Goal: Task Accomplishment & Management: Use online tool/utility

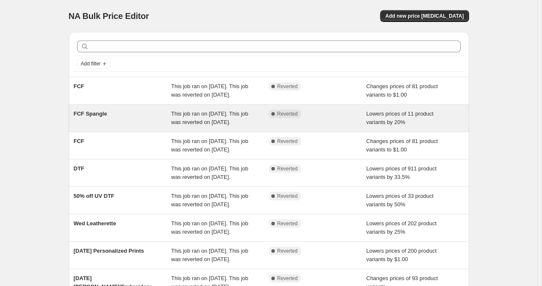
scroll to position [231, 0]
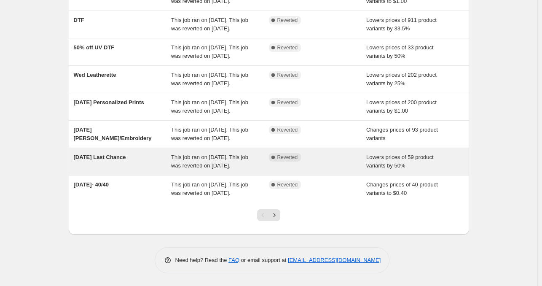
click at [166, 153] on div "[DATE] Last Chance" at bounding box center [123, 161] width 98 height 17
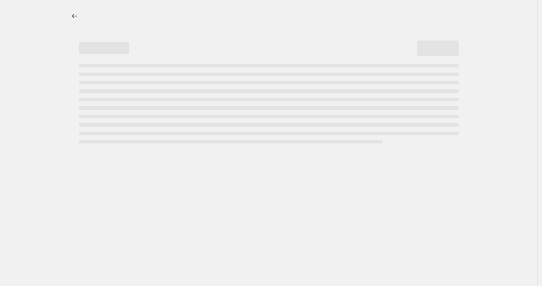
select select "percentage"
select select "no_change"
select select "collection"
select select "product_status"
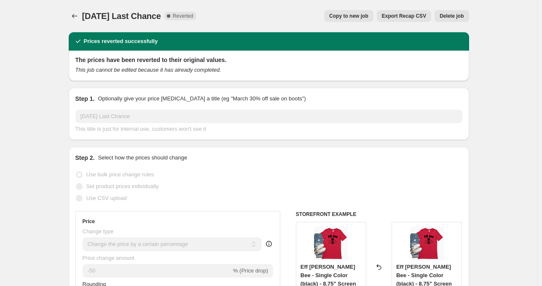
click at [355, 16] on span "Copy to new job" at bounding box center [348, 16] width 39 height 7
select select "percentage"
select select "no_change"
select select "collection"
select select "product_status"
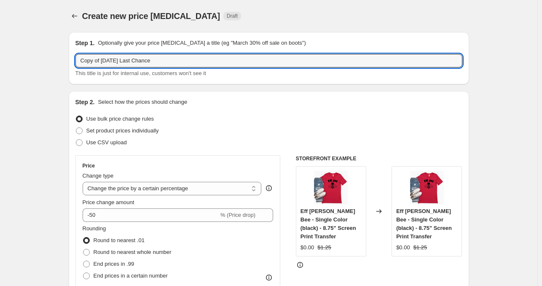
drag, startPoint x: 102, startPoint y: 63, endPoint x: 49, endPoint y: 75, distance: 54.4
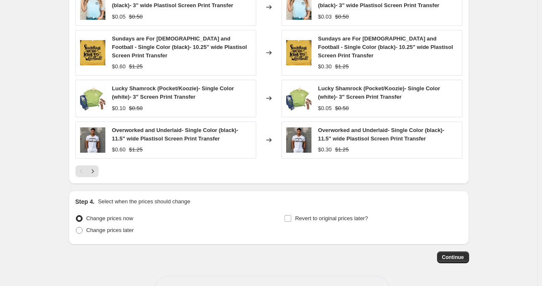
scroll to position [683, 0]
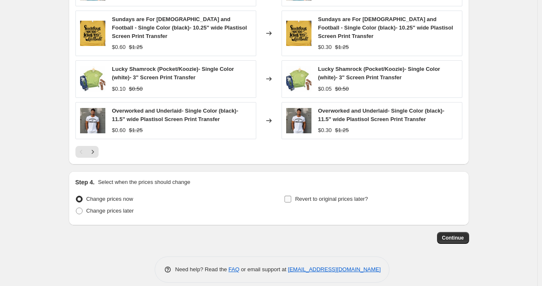
type input "[DATE] Last Chance"
click at [291, 196] on input "Revert to original prices later?" at bounding box center [288, 199] width 7 height 7
checkbox input "true"
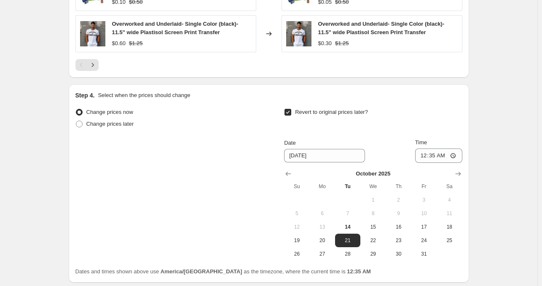
scroll to position [771, 0]
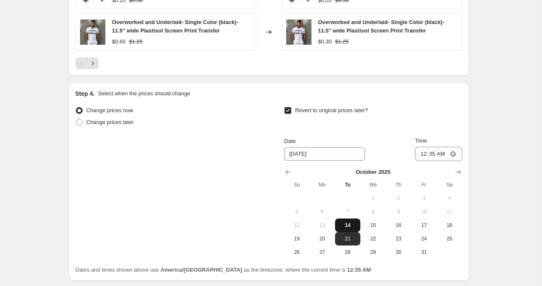
click at [352, 222] on span "14" at bounding box center [348, 225] width 19 height 7
type input "10/14/2025"
click at [425, 147] on input "00:35" at bounding box center [438, 154] width 47 height 14
type input "23:59"
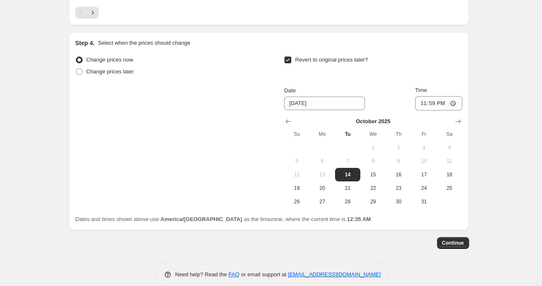
scroll to position [824, 0]
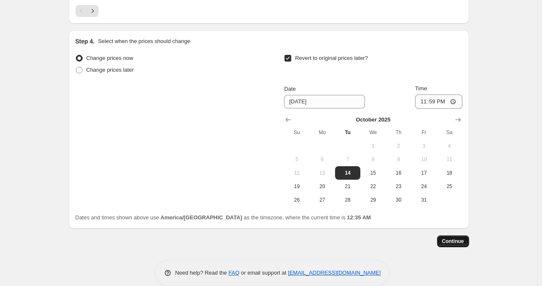
click at [457, 237] on button "Continue" at bounding box center [453, 241] width 32 height 12
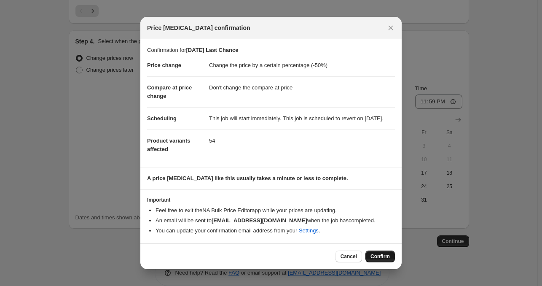
click at [379, 262] on button "Confirm" at bounding box center [380, 256] width 30 height 12
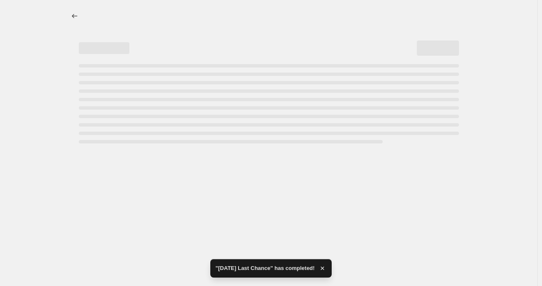
select select "percentage"
select select "no_change"
select select "collection"
select select "product_status"
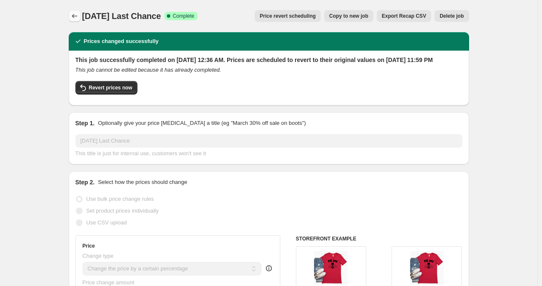
click at [73, 16] on icon "Price change jobs" at bounding box center [74, 16] width 8 height 8
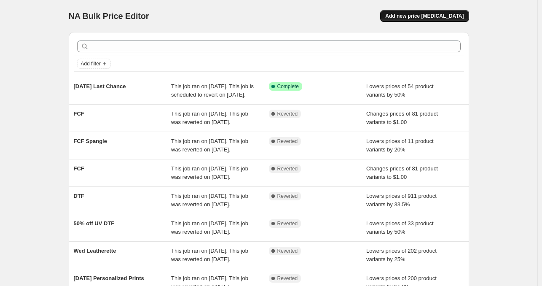
click at [442, 14] on span "Add new price [MEDICAL_DATA]" at bounding box center [424, 16] width 78 height 7
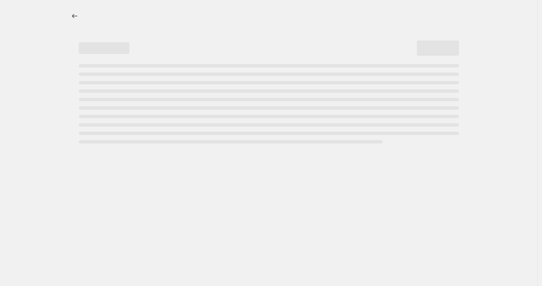
select select "percentage"
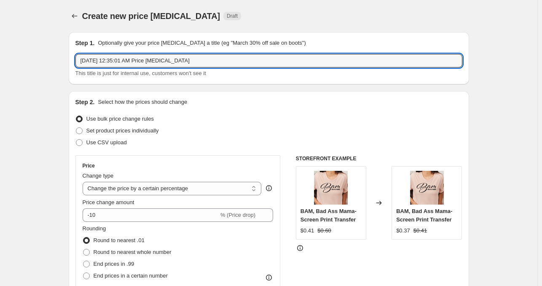
drag, startPoint x: 210, startPoint y: 62, endPoint x: 65, endPoint y: 70, distance: 145.2
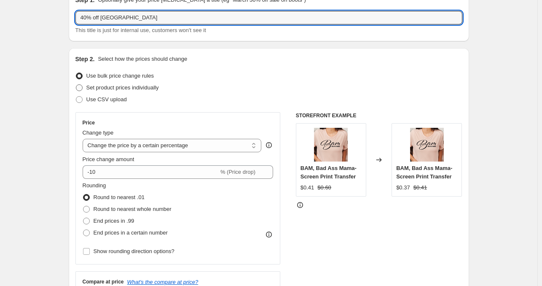
scroll to position [45, 0]
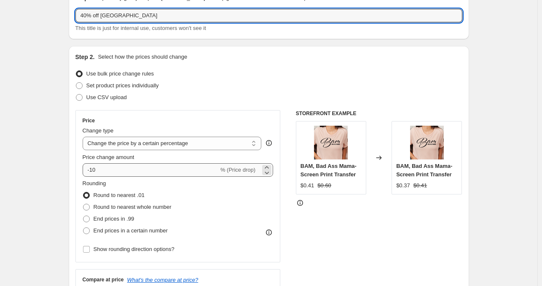
type input "40% off [GEOGRAPHIC_DATA]"
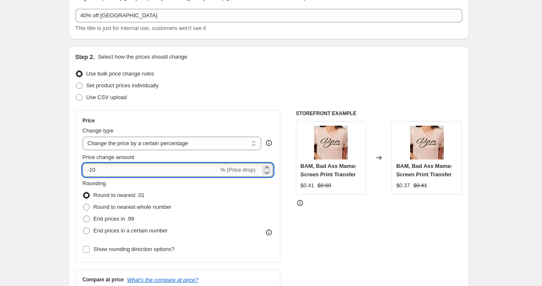
click at [110, 169] on input "-10" at bounding box center [151, 169] width 136 height 13
type input "-1"
type input "-40"
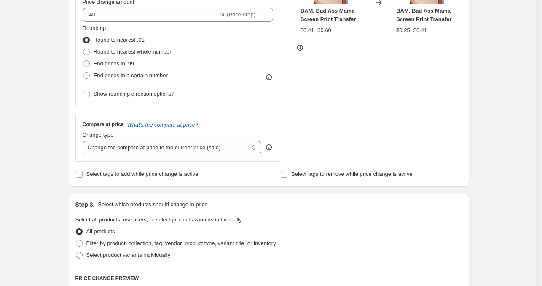
scroll to position [200, 0]
click at [226, 153] on select "Change the compare at price to the current price (sale) Change the compare at p…" at bounding box center [172, 147] width 179 height 13
select select "no_change"
click at [84, 141] on select "Change the compare at price to the current price (sale) Change the compare at p…" at bounding box center [172, 147] width 179 height 13
click at [486, 199] on div "Create new price change job. This page is ready Create new price change job Dra…" at bounding box center [268, 227] width 537 height 854
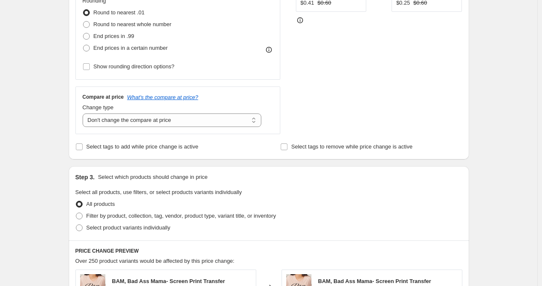
scroll to position [298, 0]
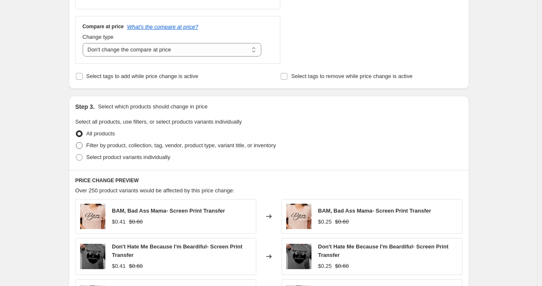
click at [80, 145] on span at bounding box center [79, 145] width 7 height 7
click at [76, 142] on input "Filter by product, collection, tag, vendor, product type, variant title, or inv…" at bounding box center [76, 142] width 0 height 0
radio input "true"
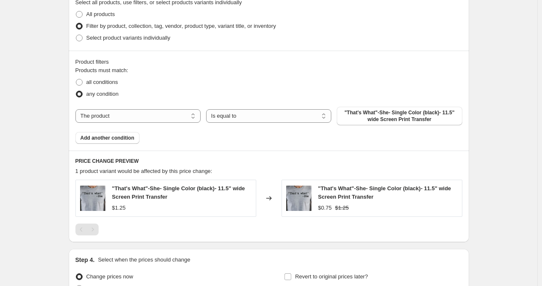
scroll to position [418, 0]
click at [83, 82] on span at bounding box center [79, 81] width 7 height 7
click at [76, 79] on input "all conditions" at bounding box center [76, 78] width 0 height 0
radio input "true"
click at [196, 116] on select "The product The product's collection The product's tag The product's vendor The…" at bounding box center [137, 115] width 125 height 13
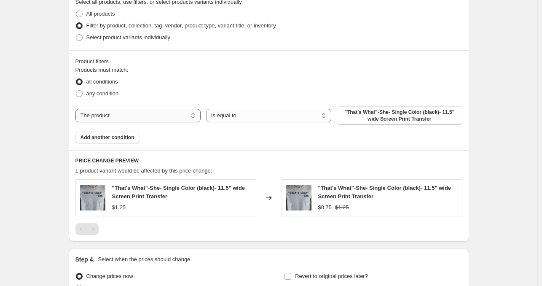
select select "collection"
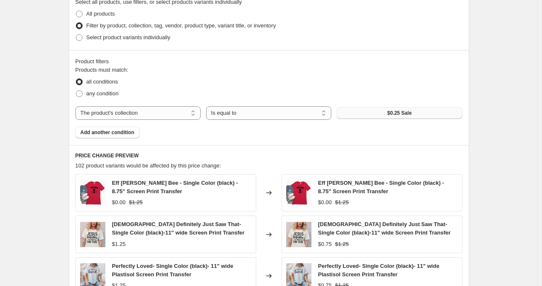
click at [379, 110] on button "$0.25 Sale" at bounding box center [399, 113] width 125 height 12
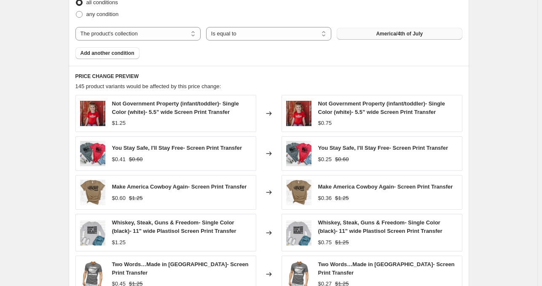
scroll to position [502, 0]
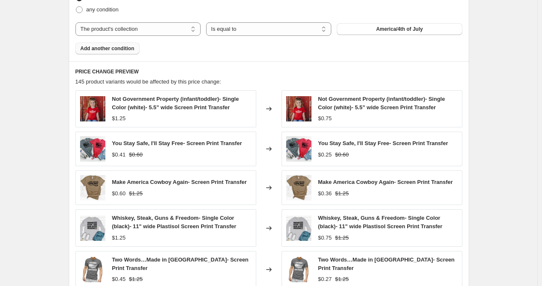
click at [117, 48] on span "Add another condition" at bounding box center [108, 48] width 54 height 7
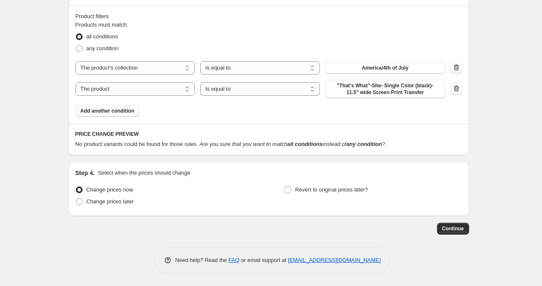
scroll to position [462, 0]
click at [187, 91] on select "The product The product's collection The product's tag The product's vendor The…" at bounding box center [135, 89] width 120 height 13
select select "product_status"
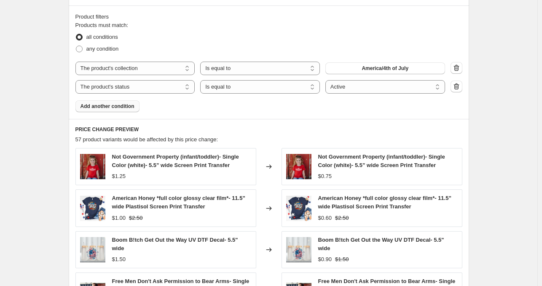
click at [125, 107] on span "Add another condition" at bounding box center [108, 106] width 54 height 7
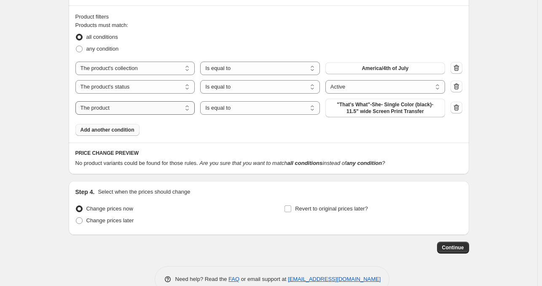
click at [152, 109] on select "The product The product's collection The product's tag The product's vendor The…" at bounding box center [135, 107] width 120 height 13
click at [226, 111] on select "Is equal to Is not equal to" at bounding box center [260, 107] width 120 height 13
select select "not_equal"
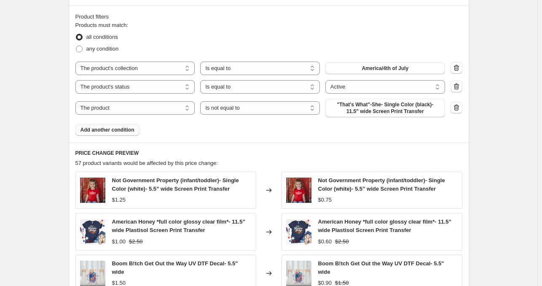
click at [368, 112] on span ""That's What"-She- Single Color (black)- 11.5" wide Screen Print Transfer" at bounding box center [385, 107] width 110 height 13
click at [188, 106] on select "The product The product's collection The product's tag The product's vendor The…" at bounding box center [135, 107] width 120 height 13
select select "collection"
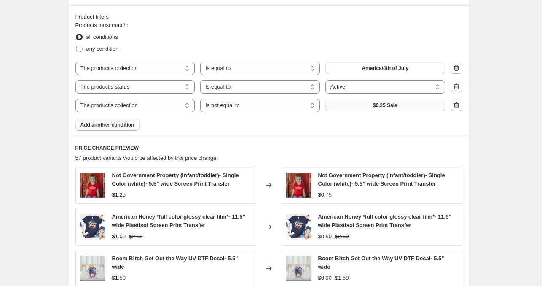
click at [385, 106] on span "$0.25 Sale" at bounding box center [385, 105] width 24 height 7
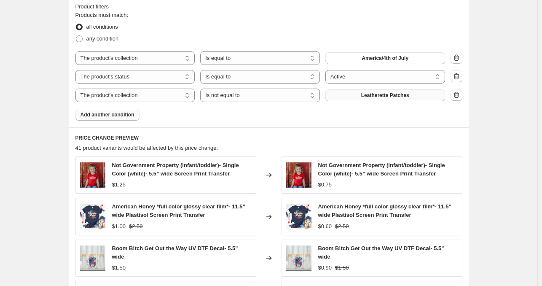
scroll to position [472, 0]
click at [130, 118] on span "Add another condition" at bounding box center [108, 115] width 54 height 7
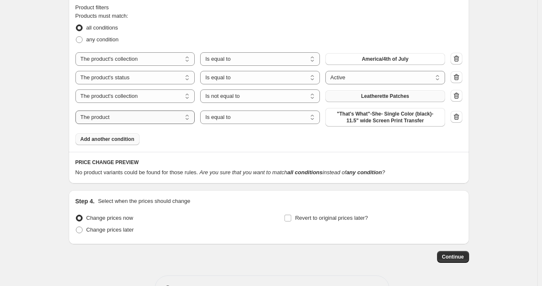
click at [180, 119] on select "The product The product's collection The product's tag The product's vendor The…" at bounding box center [135, 116] width 120 height 13
select select "collection"
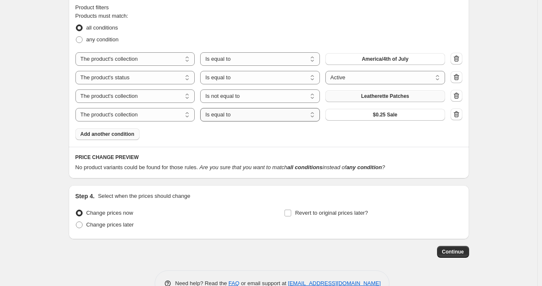
click at [253, 113] on select "Is equal to Is not equal to" at bounding box center [260, 114] width 120 height 13
select select "not_equal"
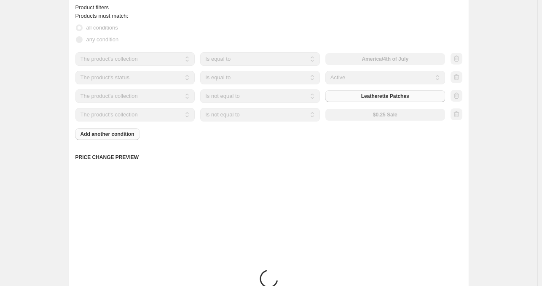
click at [398, 118] on div "The product The product's collection The product's tag The product's vendor The…" at bounding box center [260, 114] width 370 height 13
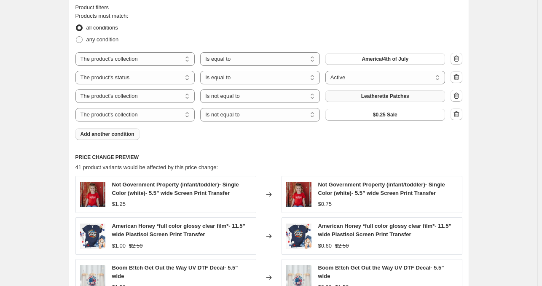
click at [398, 118] on span "$0.25 Sale" at bounding box center [385, 114] width 24 height 7
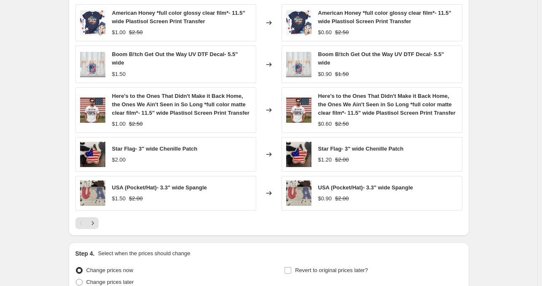
scroll to position [720, 0]
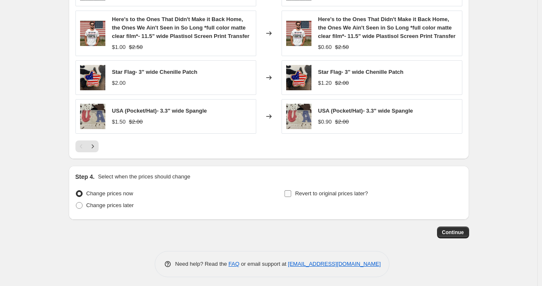
click at [291, 190] on input "Revert to original prices later?" at bounding box center [288, 193] width 7 height 7
checkbox input "true"
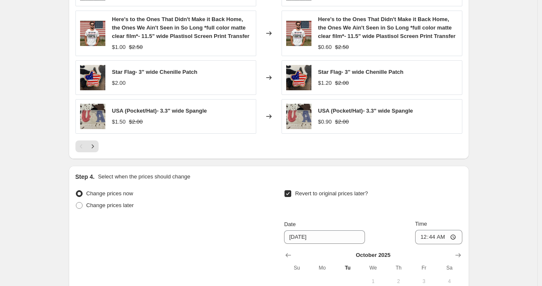
scroll to position [796, 0]
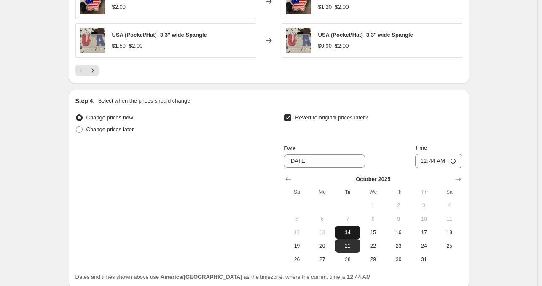
click at [351, 229] on span "14" at bounding box center [348, 232] width 19 height 7
type input "10/14/2025"
click at [425, 158] on input "00:44" at bounding box center [438, 161] width 47 height 14
type input "23:59"
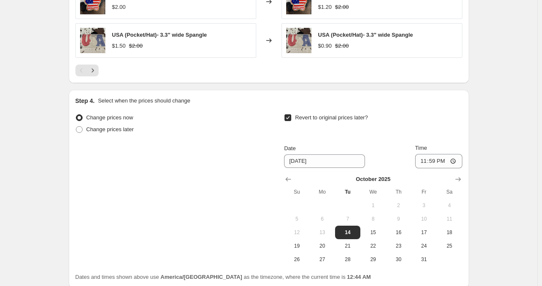
scroll to position [864, 0]
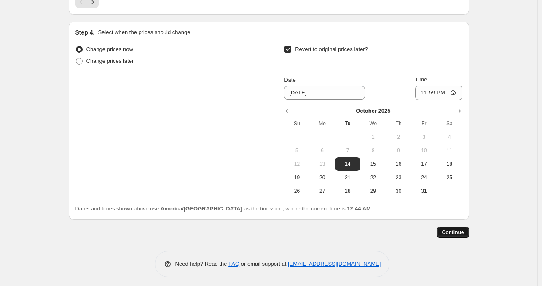
click at [455, 231] on span "Continue" at bounding box center [453, 232] width 22 height 7
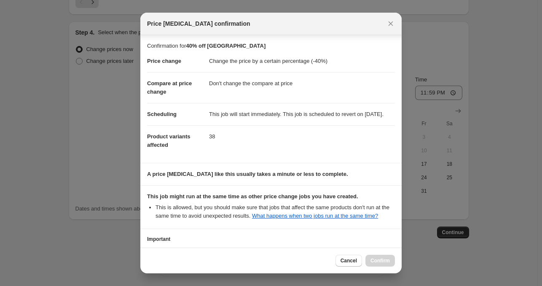
scroll to position [76, 0]
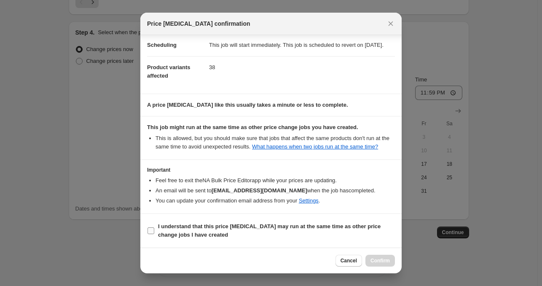
click at [153, 232] on input "I understand that this price change job may run at the same time as other price…" at bounding box center [151, 230] width 7 height 7
checkbox input "true"
click at [379, 261] on span "Confirm" at bounding box center [380, 260] width 19 height 7
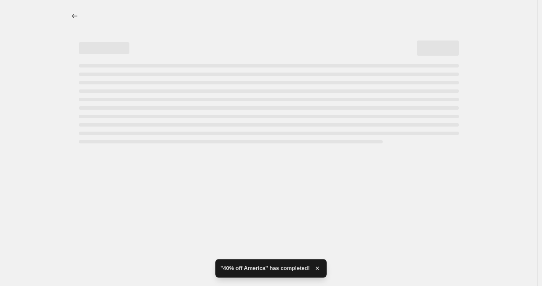
select select "percentage"
select select "no_change"
select select "collection"
select select "product_status"
select select "collection"
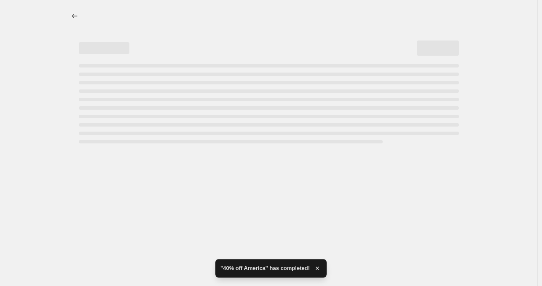
select select "not_equal"
select select "collection"
select select "not_equal"
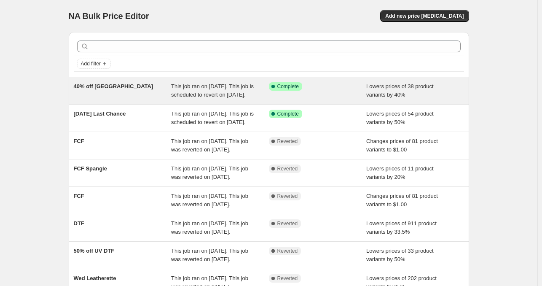
click at [204, 97] on span "This job ran on [DATE]. This job is scheduled to revert on [DATE]." at bounding box center [212, 90] width 83 height 15
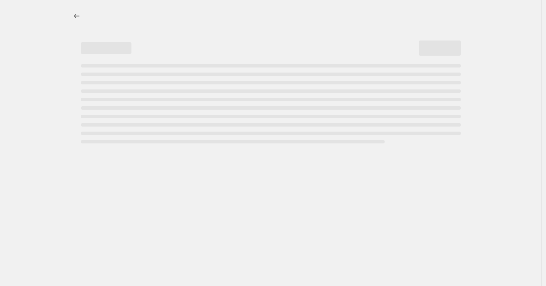
select select "percentage"
select select "no_change"
select select "collection"
select select "product_status"
select select "collection"
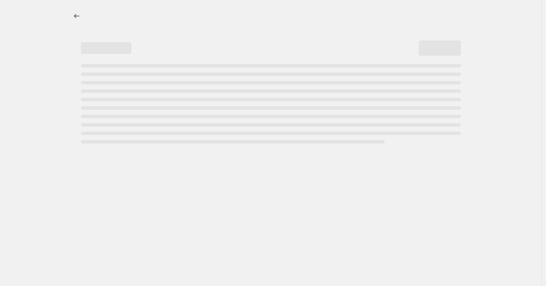
select select "not_equal"
select select "collection"
select select "not_equal"
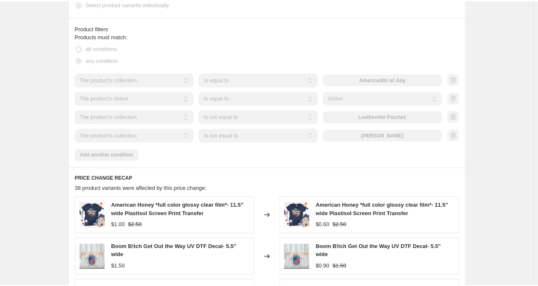
scroll to position [544, 0]
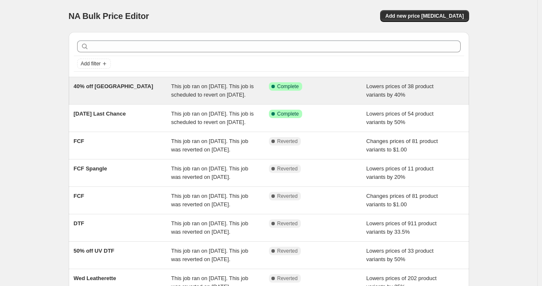
click at [83, 96] on div "40% off [GEOGRAPHIC_DATA]" at bounding box center [123, 90] width 98 height 17
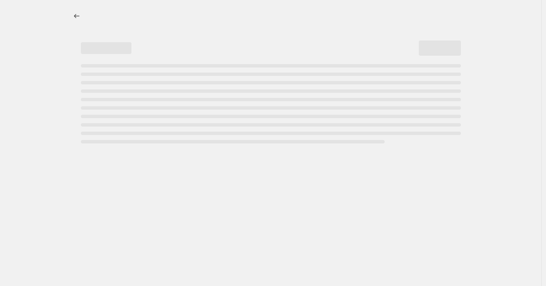
select select "percentage"
select select "no_change"
select select "collection"
select select "product_status"
select select "collection"
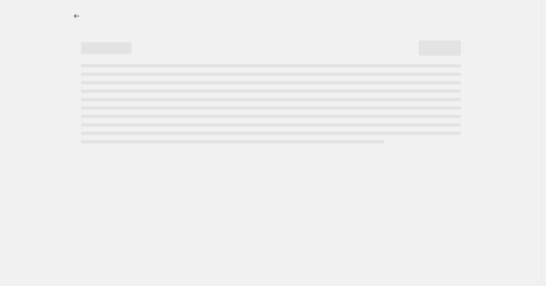
select select "not_equal"
select select "collection"
select select "not_equal"
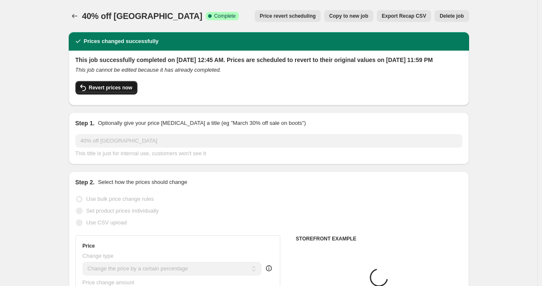
click at [105, 91] on span "Revert prices now" at bounding box center [110, 87] width 43 height 7
checkbox input "false"
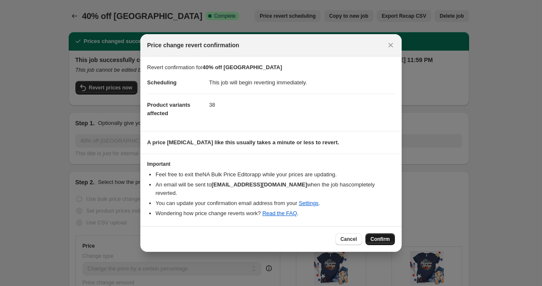
click at [381, 236] on span "Confirm" at bounding box center [380, 239] width 19 height 7
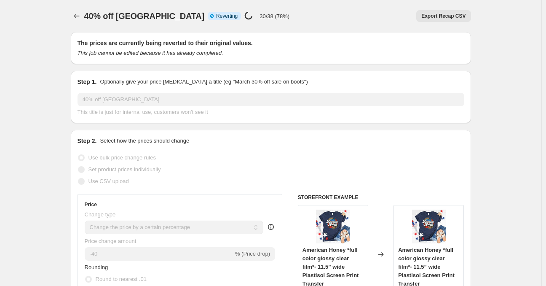
select select "percentage"
select select "no_change"
select select "collection"
select select "product_status"
select select "collection"
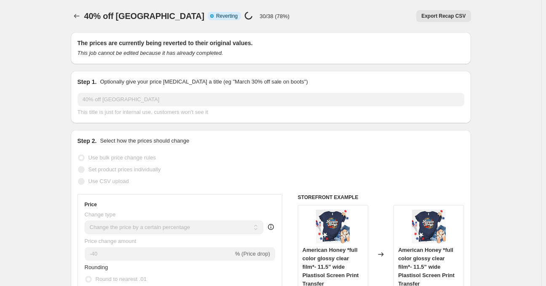
select select "not_equal"
select select "collection"
select select "not_equal"
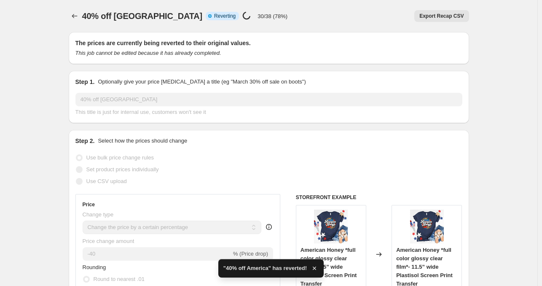
checkbox input "true"
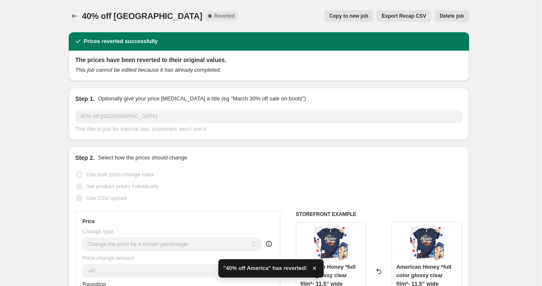
click at [362, 14] on span "Copy to new job" at bounding box center [348, 16] width 39 height 7
select select "percentage"
select select "no_change"
select select "collection"
select select "product_status"
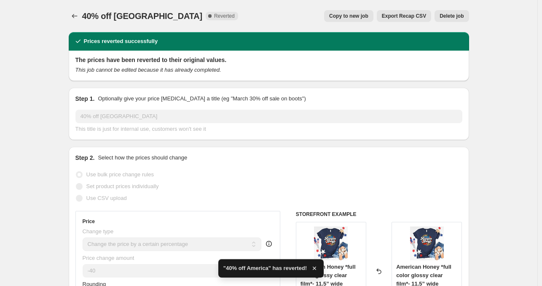
select select "collection"
select select "not_equal"
select select "collection"
select select "not_equal"
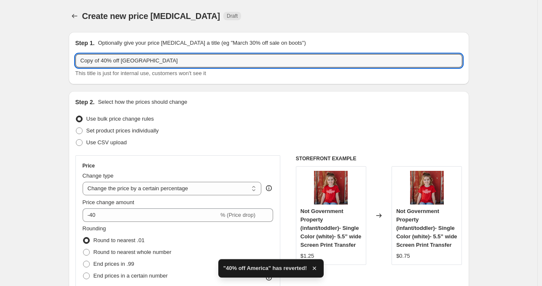
drag, startPoint x: 102, startPoint y: 60, endPoint x: 9, endPoint y: 71, distance: 93.8
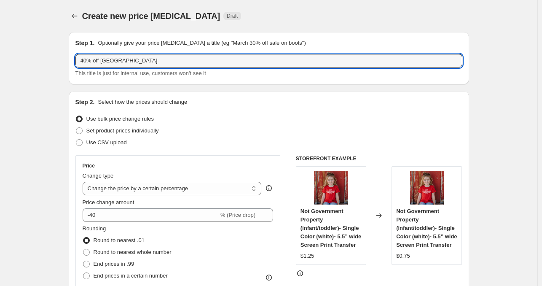
type input "40% off [GEOGRAPHIC_DATA]"
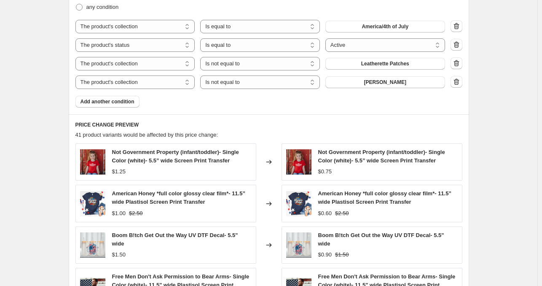
scroll to position [734, 0]
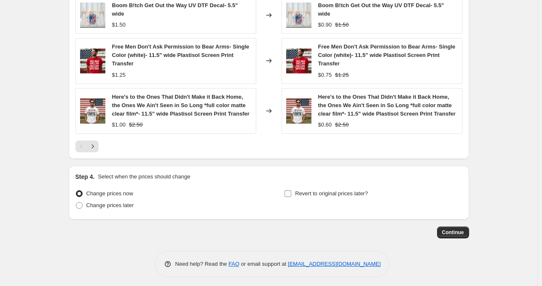
click at [290, 191] on input "Revert to original prices later?" at bounding box center [288, 193] width 7 height 7
checkbox input "true"
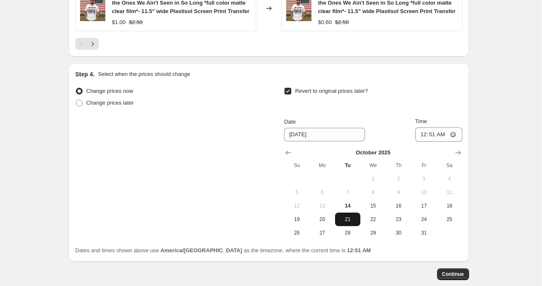
scroll to position [838, 0]
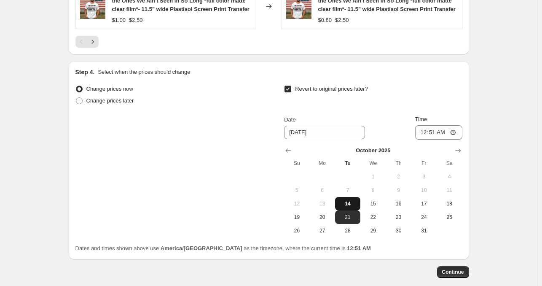
click at [351, 200] on span "14" at bounding box center [348, 203] width 19 height 7
type input "10/14/2025"
click at [425, 128] on input "00:51" at bounding box center [438, 132] width 47 height 14
type input "23:59"
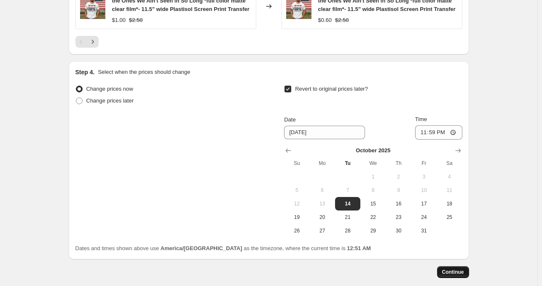
click at [461, 269] on span "Continue" at bounding box center [453, 272] width 22 height 7
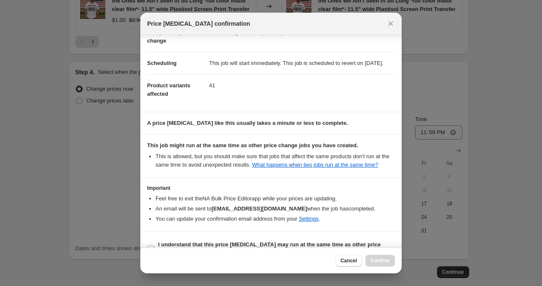
scroll to position [76, 0]
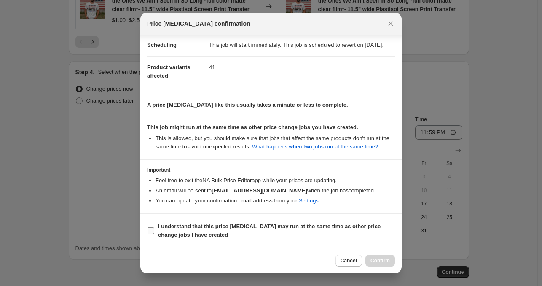
click at [152, 233] on input "I understand that this price change job may run at the same time as other price…" at bounding box center [151, 230] width 7 height 7
checkbox input "true"
click at [380, 263] on span "Confirm" at bounding box center [380, 260] width 19 height 7
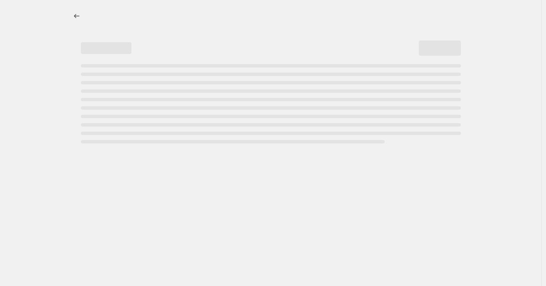
select select "percentage"
select select "no_change"
select select "collection"
select select "product_status"
select select "collection"
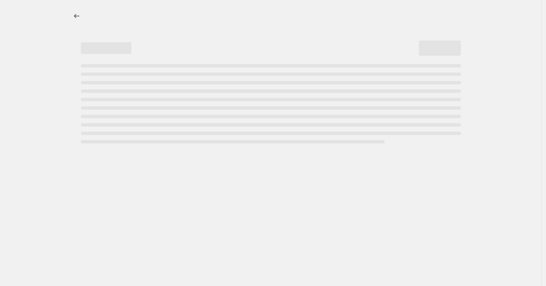
select select "not_equal"
select select "collection"
select select "not_equal"
